Goal: Information Seeking & Learning: Compare options

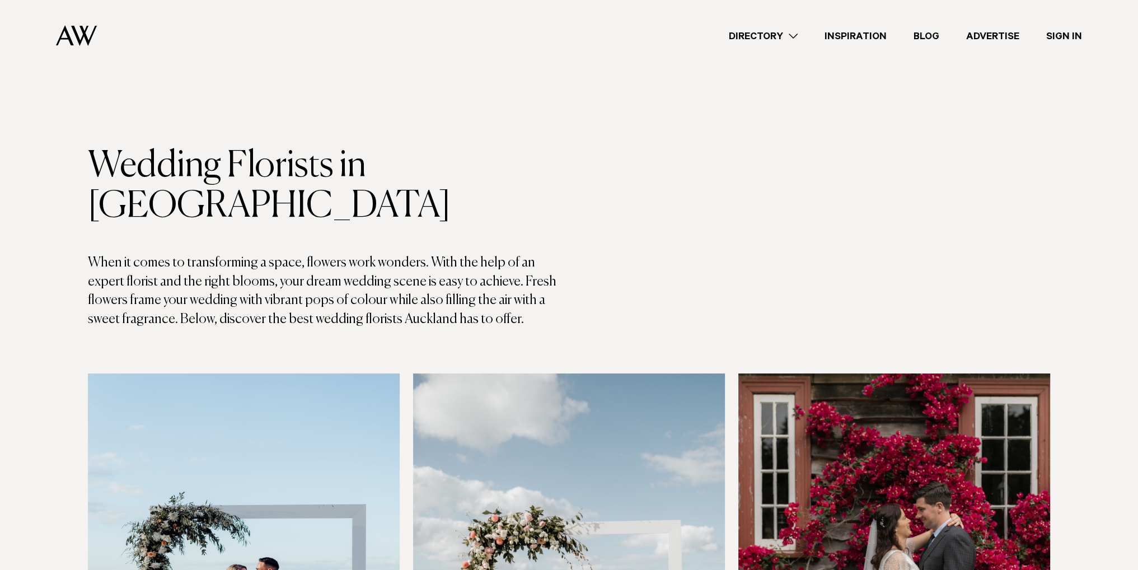
click at [764, 32] on link "Directory" at bounding box center [764, 36] width 96 height 15
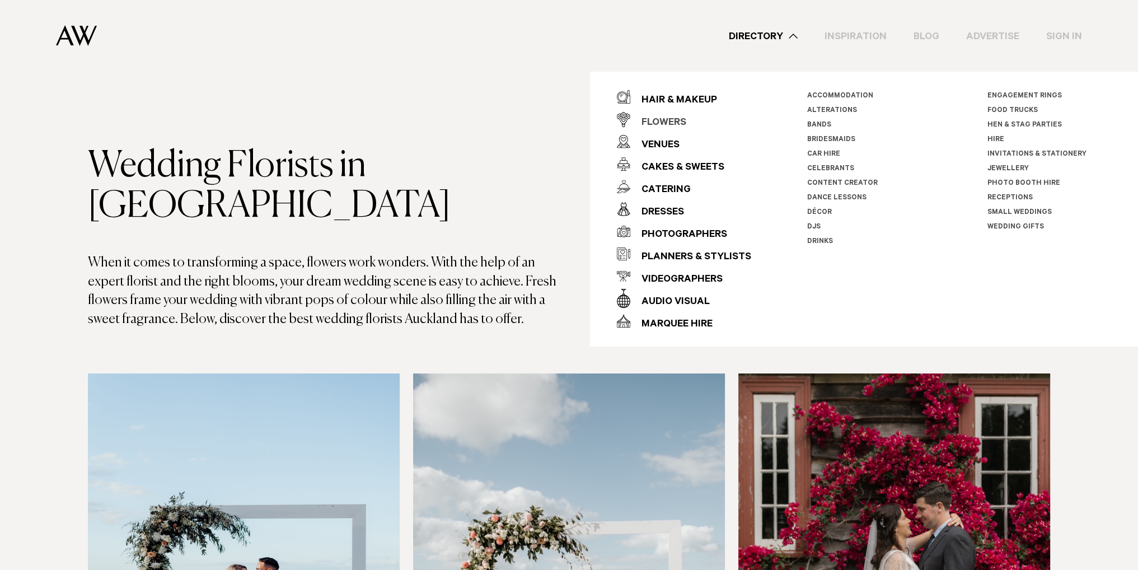
click at [676, 116] on div "Flowers" at bounding box center [658, 123] width 56 height 22
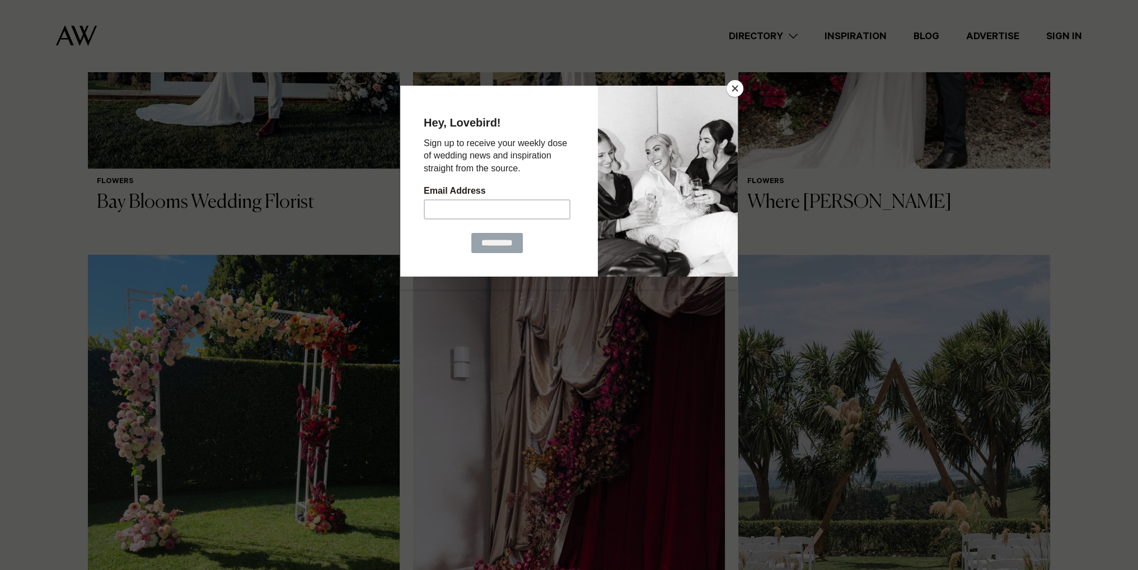
scroll to position [672, 0]
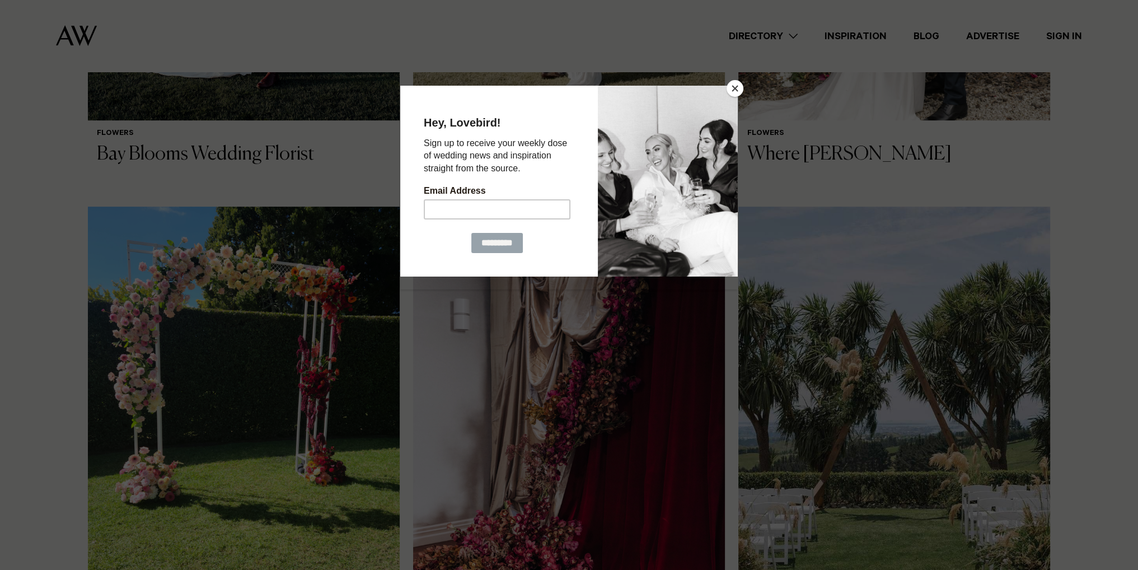
click at [737, 92] on button "Close" at bounding box center [735, 88] width 17 height 17
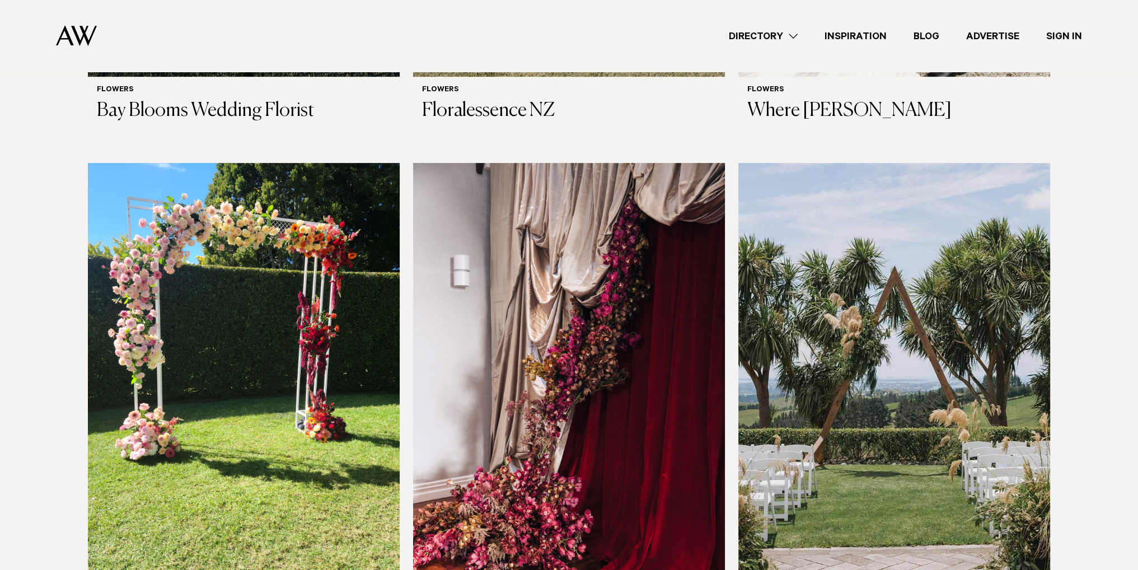
scroll to position [840, 0]
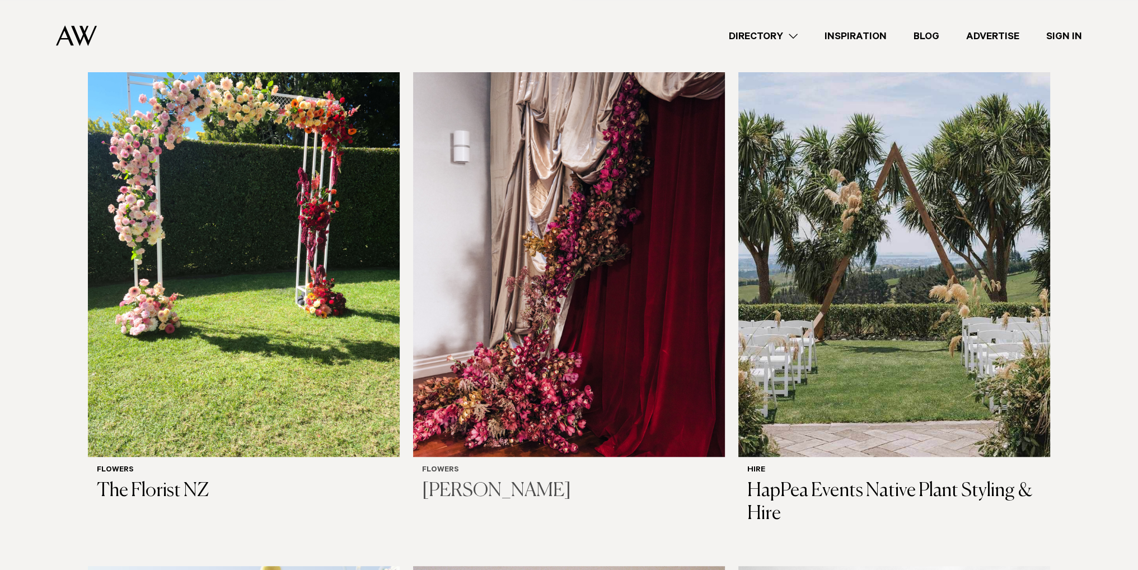
click at [479, 480] on h3 "[PERSON_NAME]" at bounding box center [569, 491] width 294 height 23
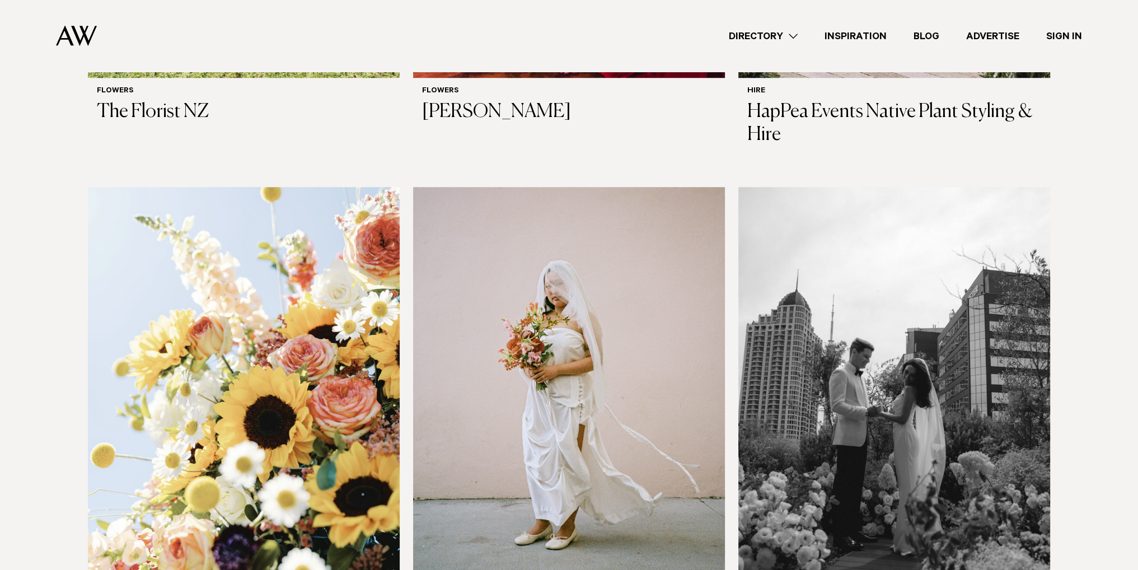
scroll to position [1288, 0]
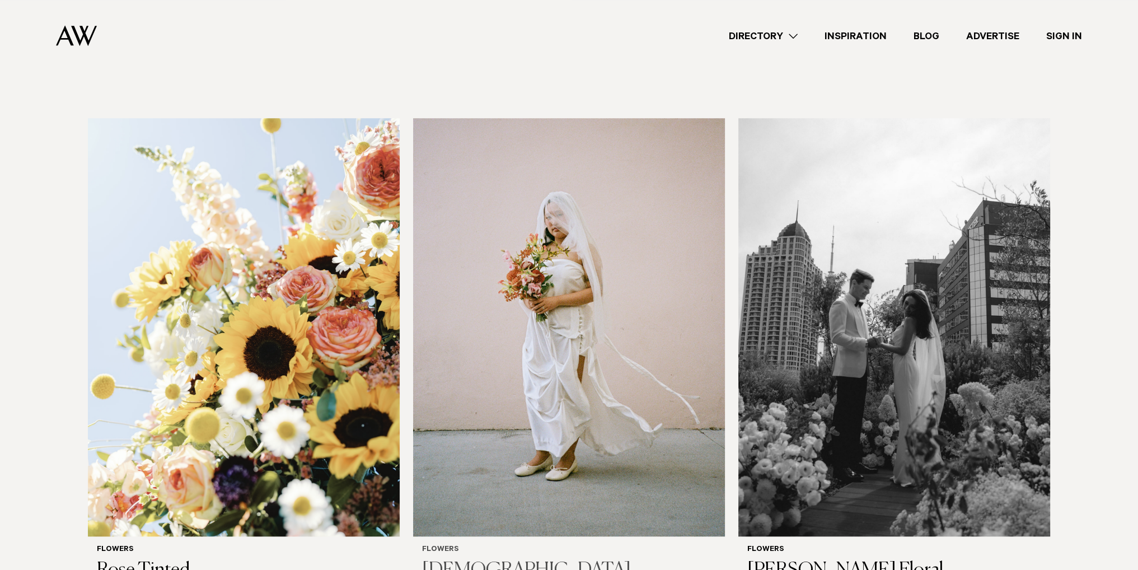
click at [455, 559] on h3 "[DEMOGRAPHIC_DATA]" at bounding box center [569, 570] width 294 height 23
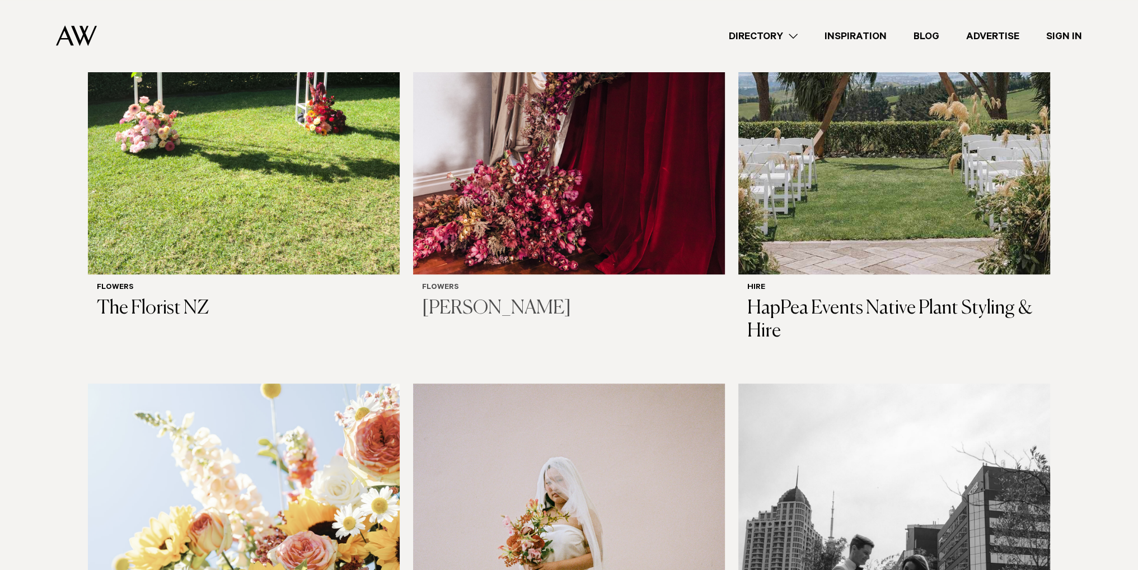
scroll to position [840, 0]
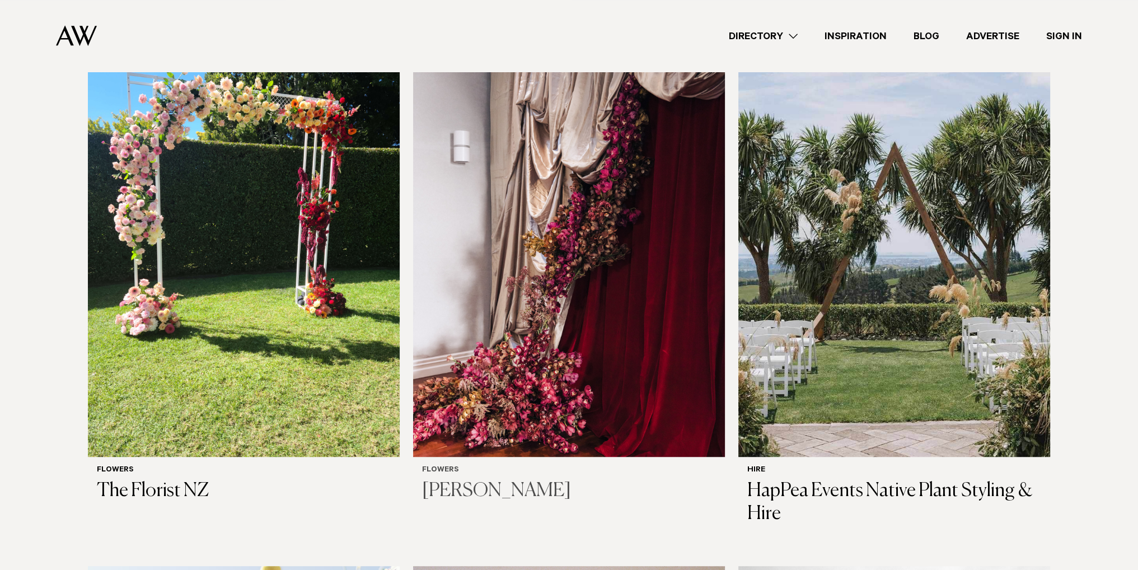
click at [486, 480] on h3 "[PERSON_NAME]" at bounding box center [569, 491] width 294 height 23
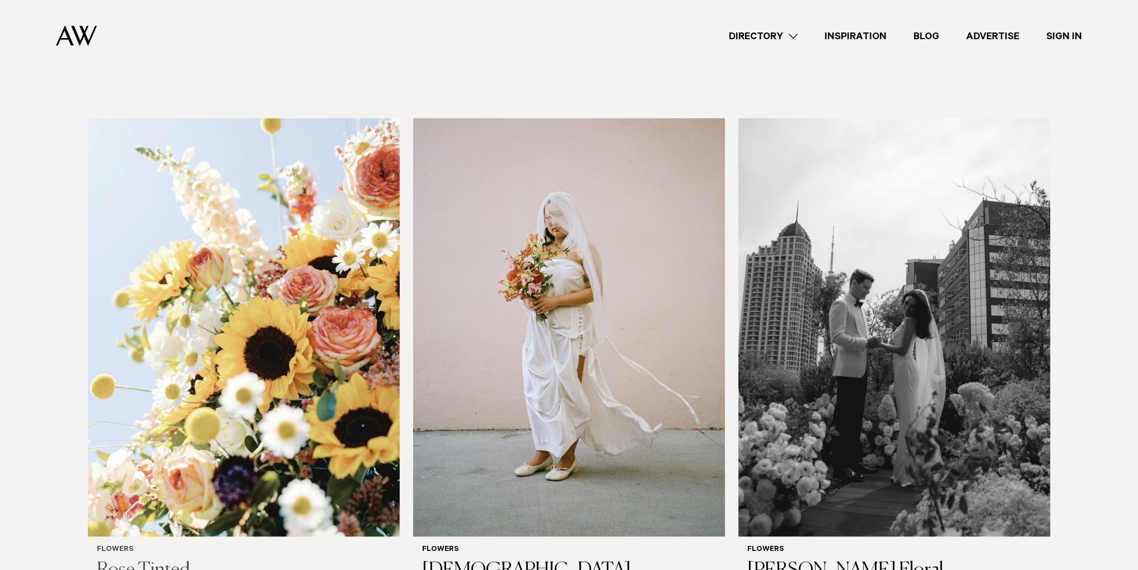
scroll to position [1344, 0]
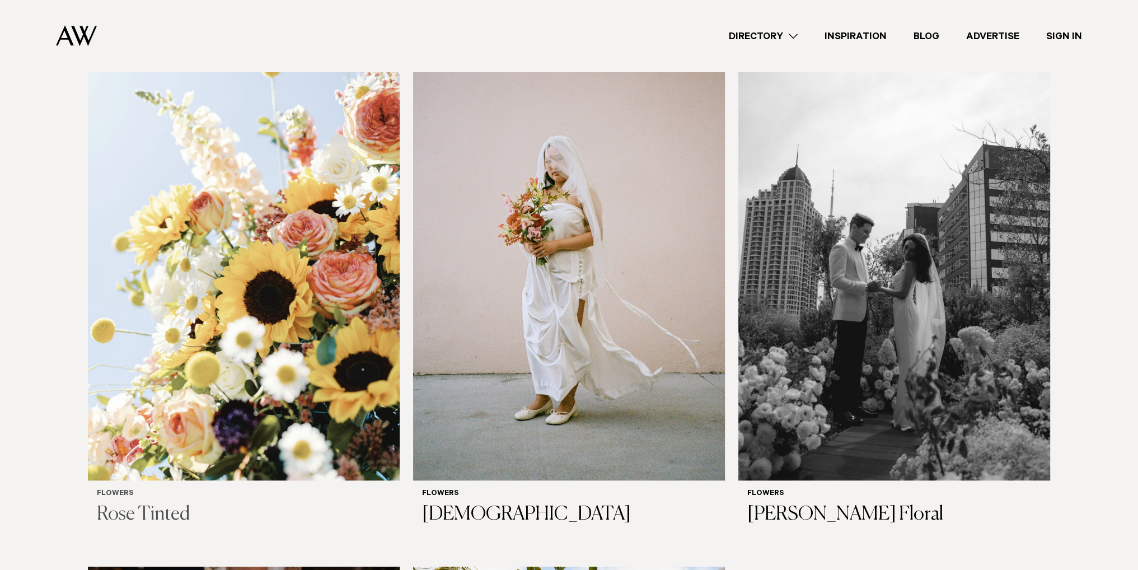
drag, startPoint x: 173, startPoint y: 472, endPoint x: 188, endPoint y: 464, distance: 17.0
click at [173, 503] on h3 "Rose Tinted" at bounding box center [244, 514] width 294 height 23
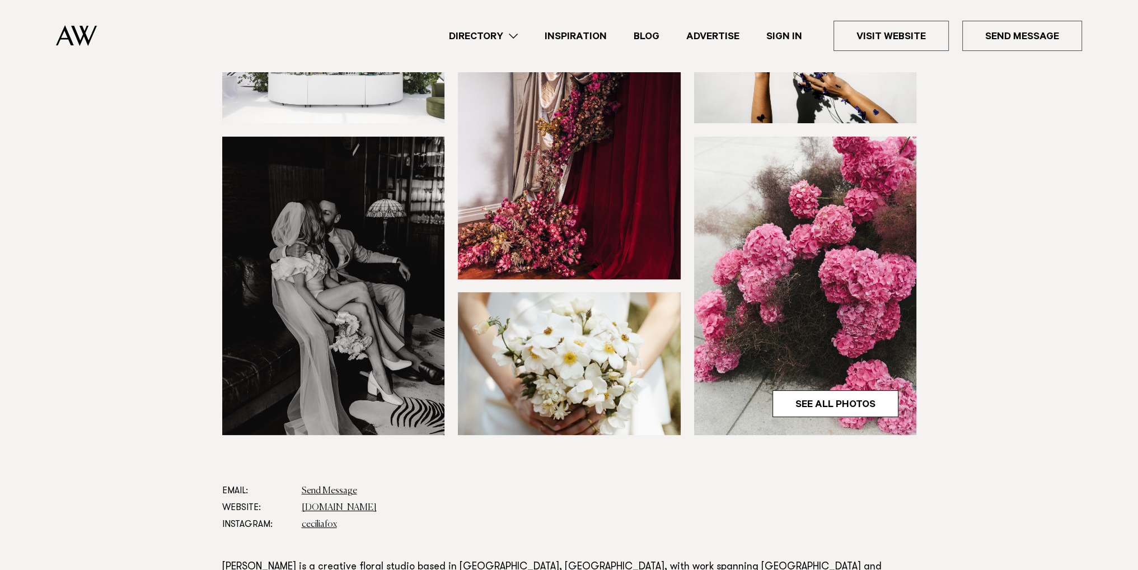
scroll to position [224, 0]
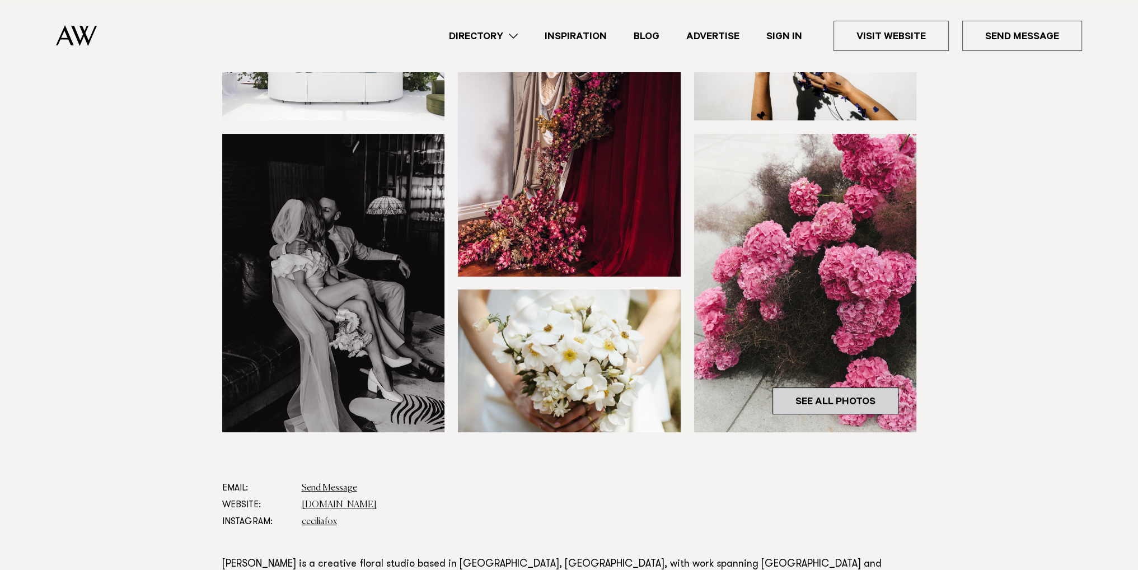
click at [822, 387] on link "See All Photos" at bounding box center [836, 400] width 126 height 27
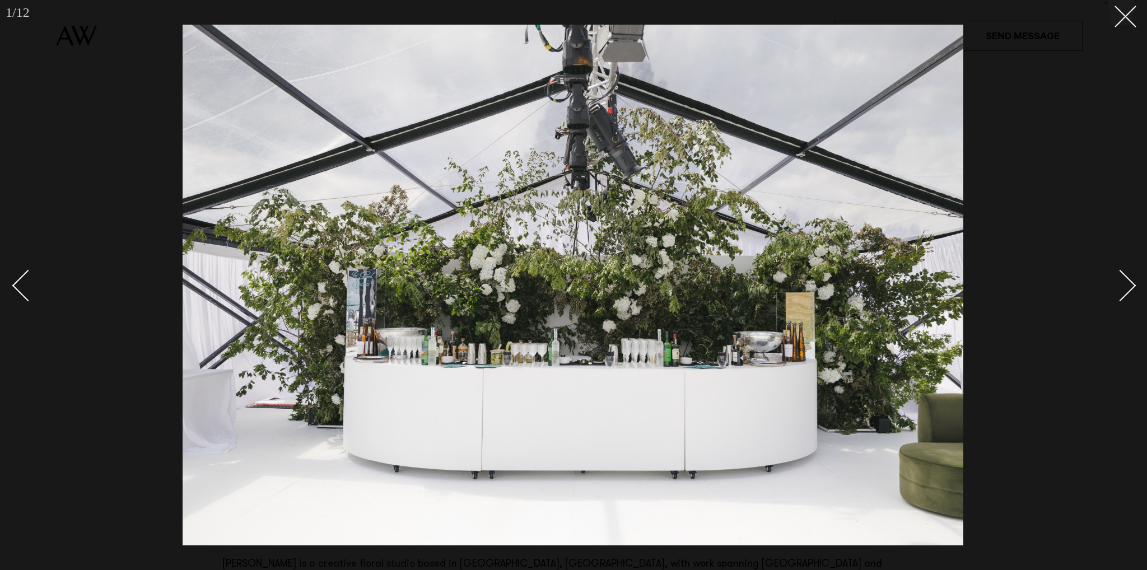
click at [1127, 291] on div "Next slide" at bounding box center [1120, 286] width 32 height 32
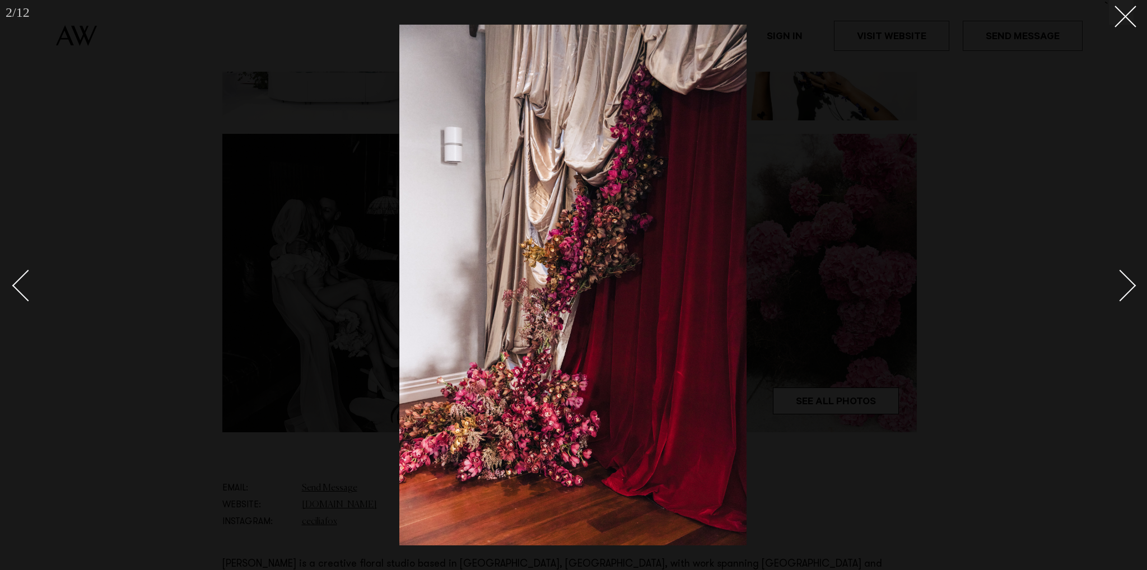
click at [1127, 291] on div "Next slide" at bounding box center [1120, 286] width 32 height 32
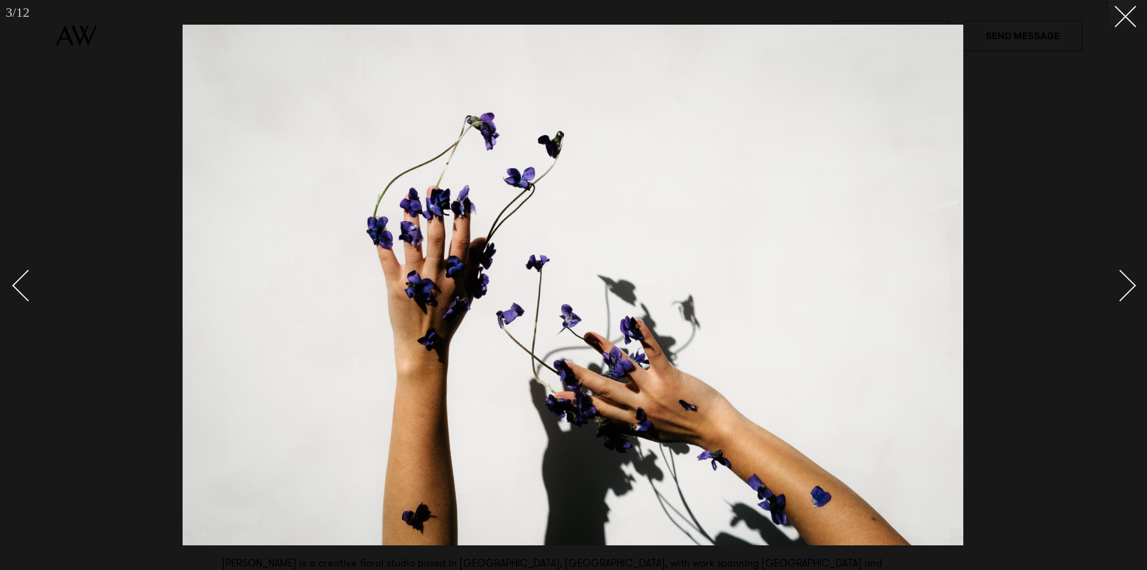
click at [1127, 291] on div "Next slide" at bounding box center [1120, 286] width 32 height 32
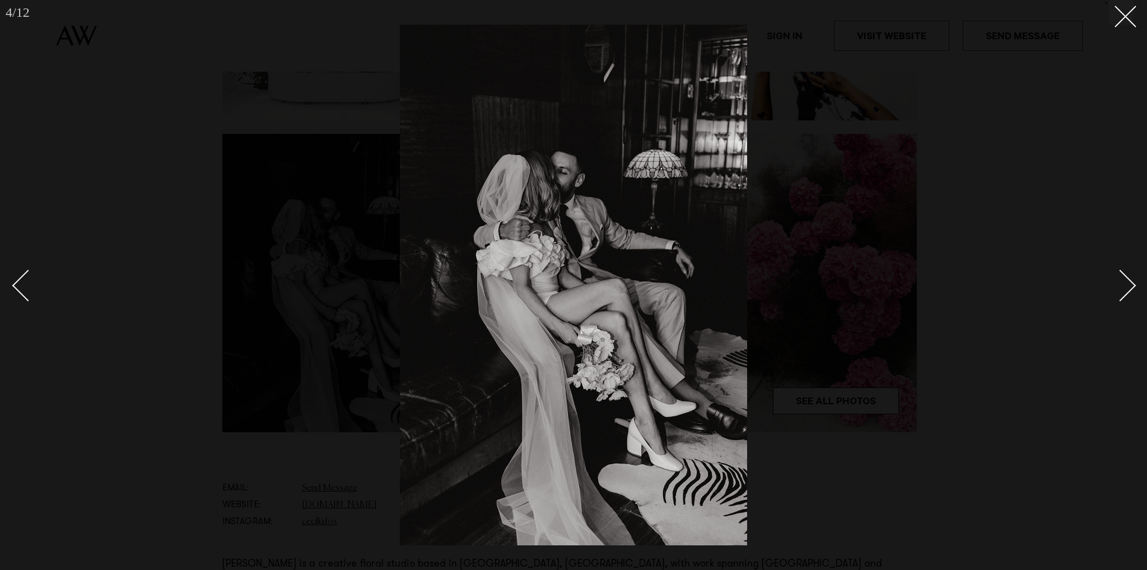
click at [1127, 291] on div "Next slide" at bounding box center [1120, 286] width 32 height 32
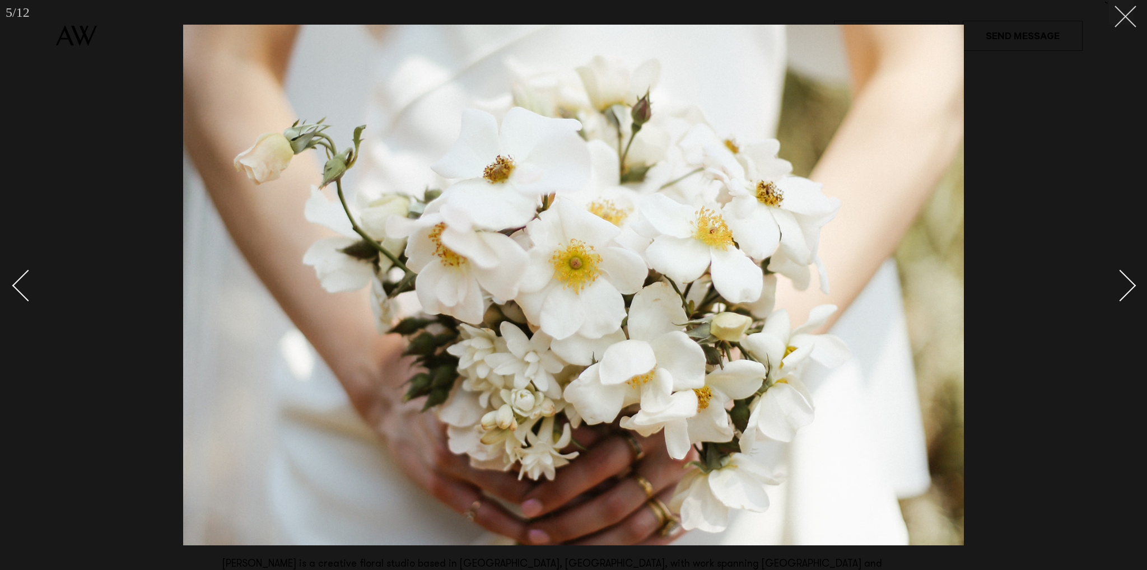
click at [1126, 17] on line at bounding box center [1125, 16] width 21 height 21
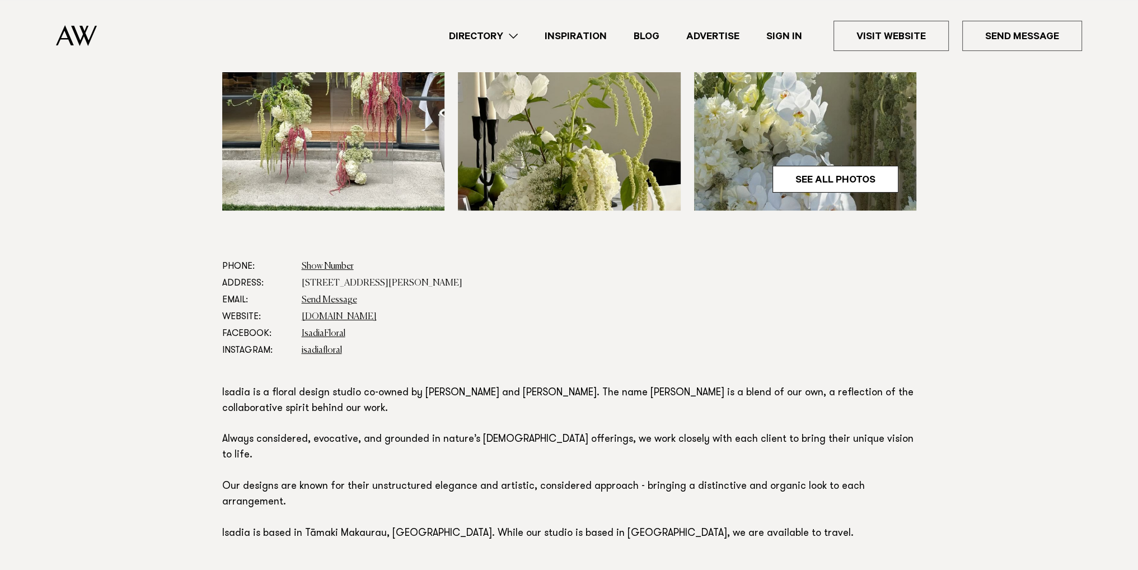
scroll to position [392, 0]
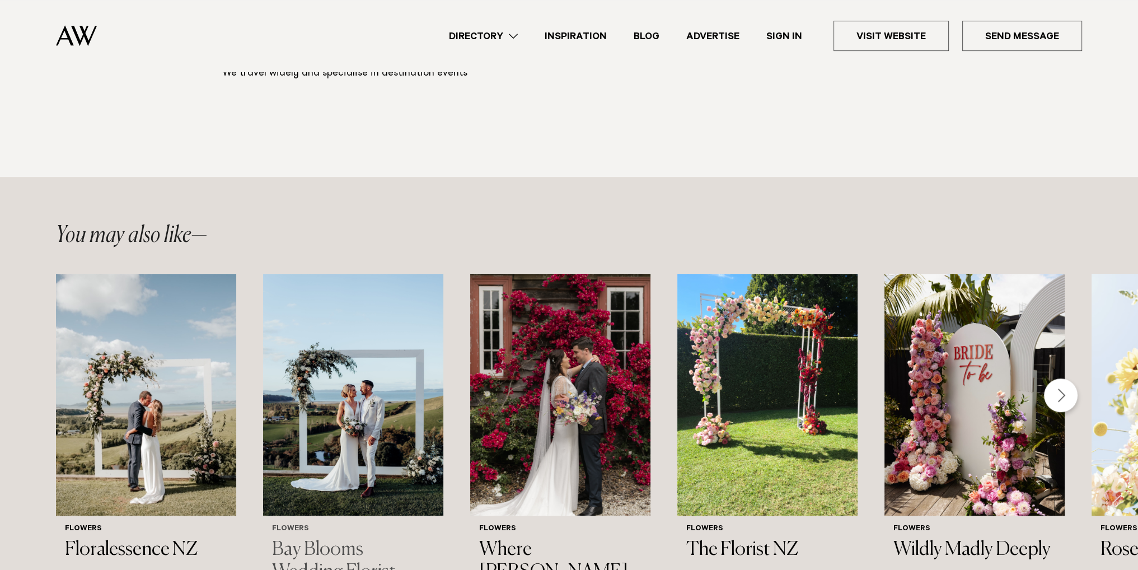
scroll to position [448, 0]
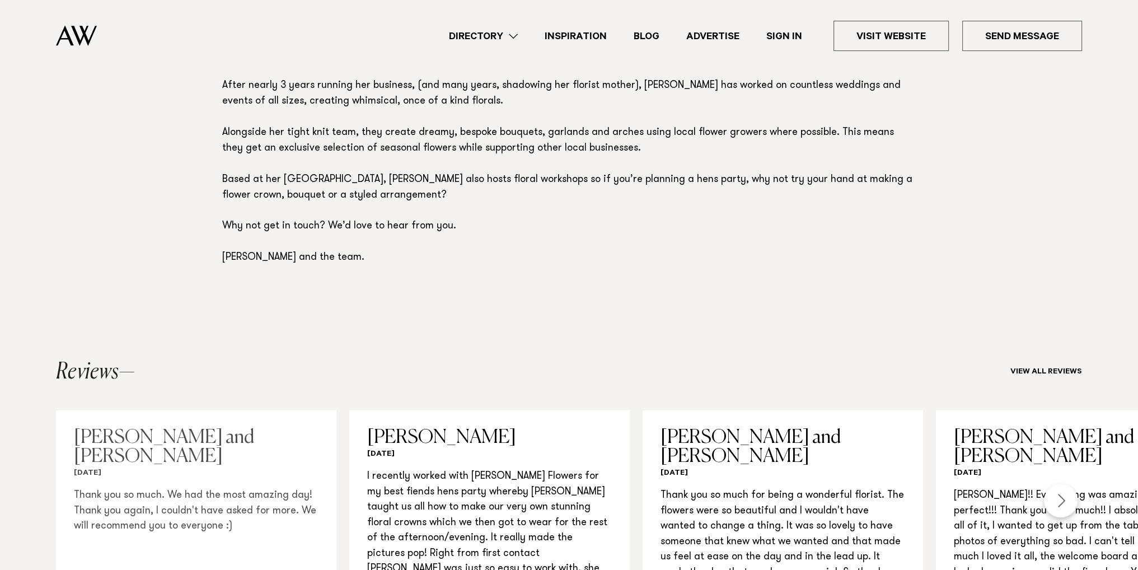
scroll to position [952, 0]
